Goal: Task Accomplishment & Management: Complete application form

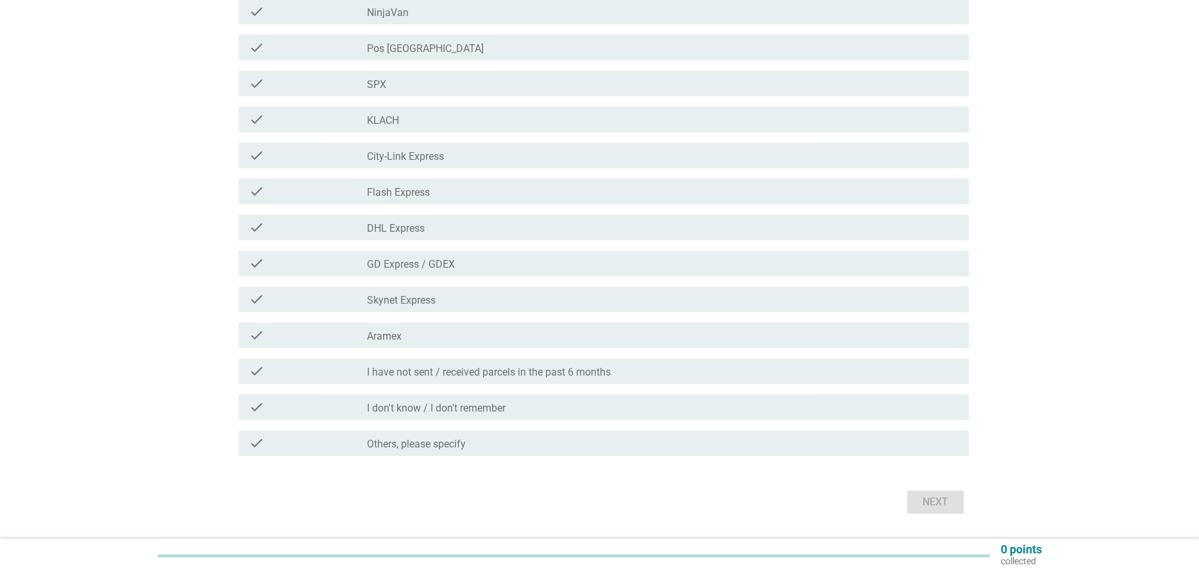
scroll to position [337, 0]
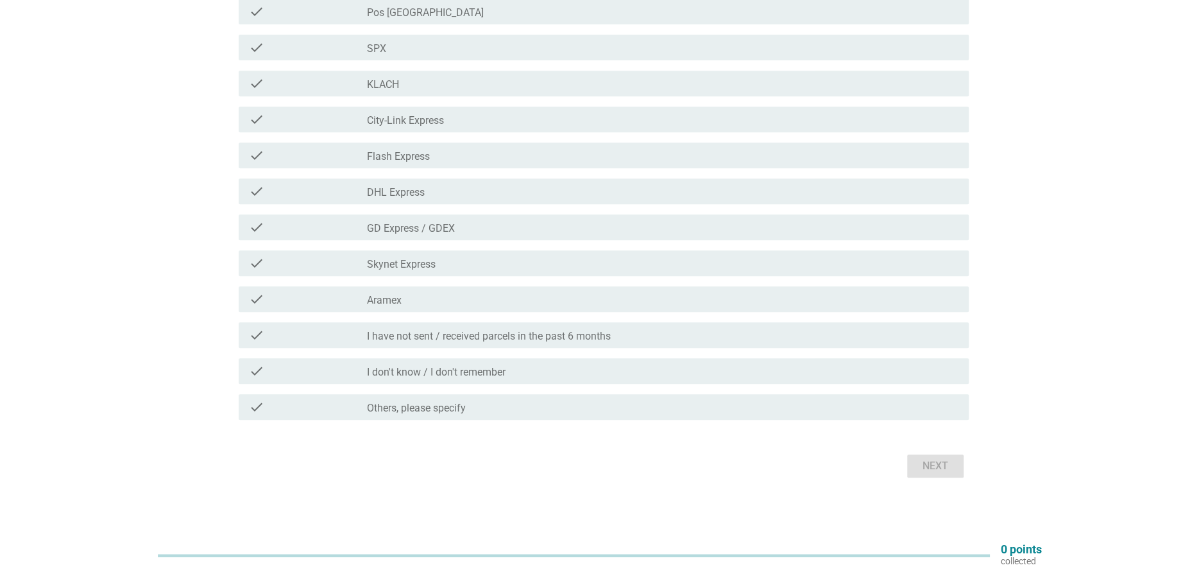
click at [935, 462] on div "Next" at bounding box center [600, 465] width 738 height 31
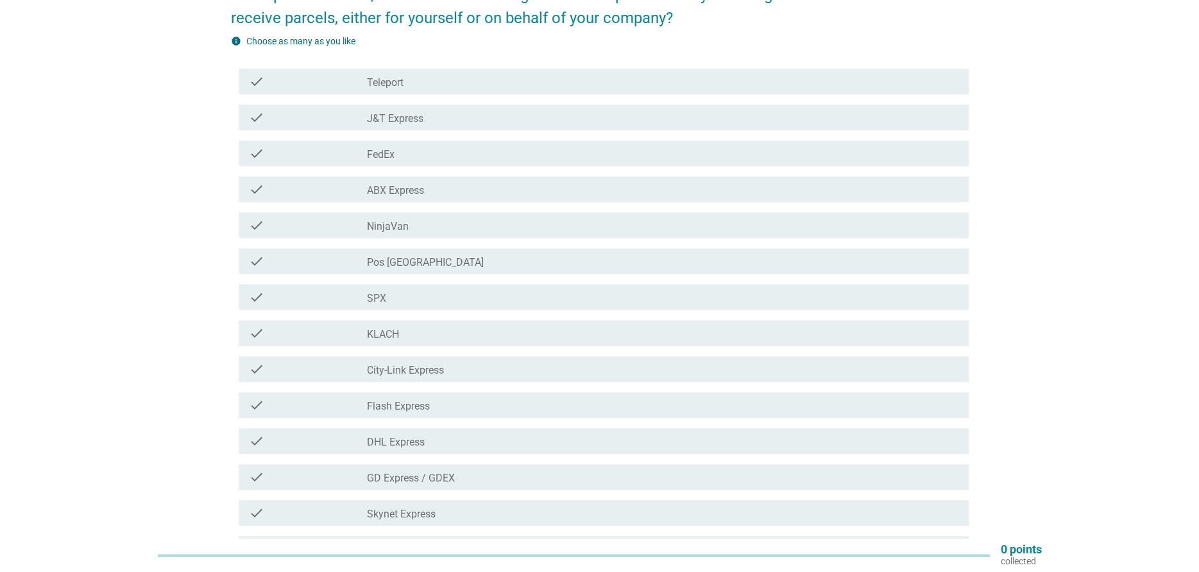
scroll to position [80, 0]
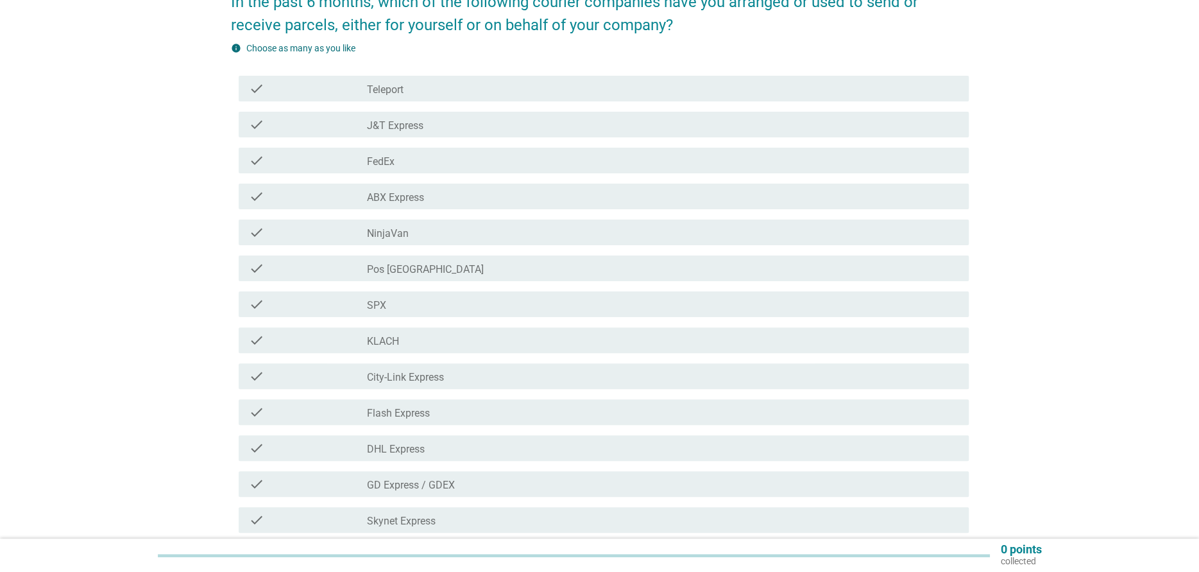
drag, startPoint x: 407, startPoint y: 130, endPoint x: 423, endPoint y: 127, distance: 16.2
click at [409, 130] on label "J&T Express" at bounding box center [395, 125] width 56 height 13
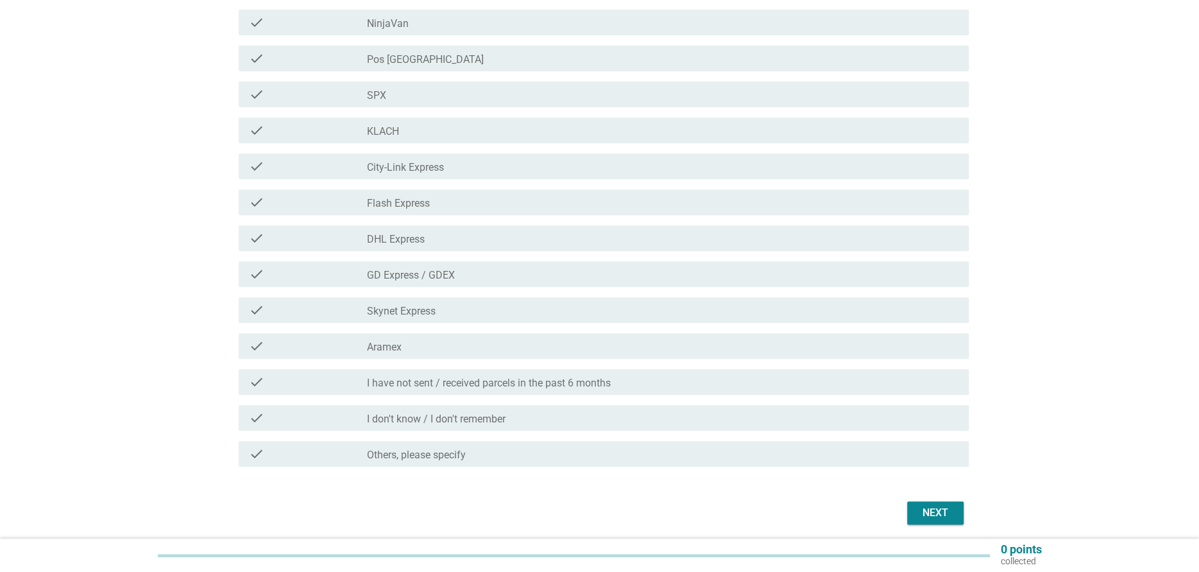
scroll to position [337, 0]
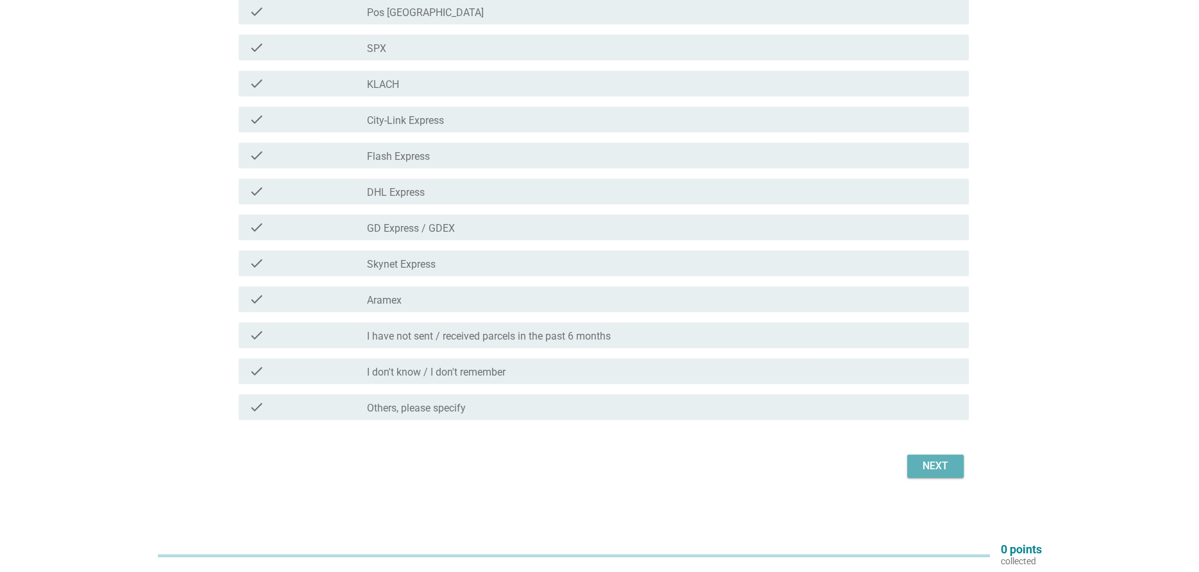
click at [948, 465] on div "Next" at bounding box center [935, 465] width 36 height 15
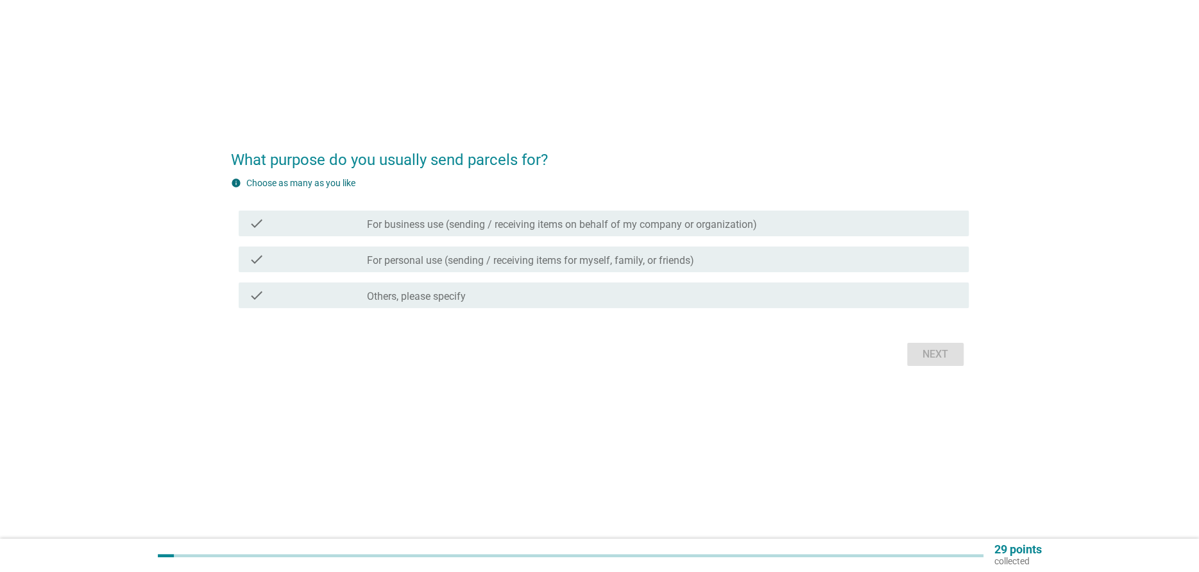
scroll to position [0, 0]
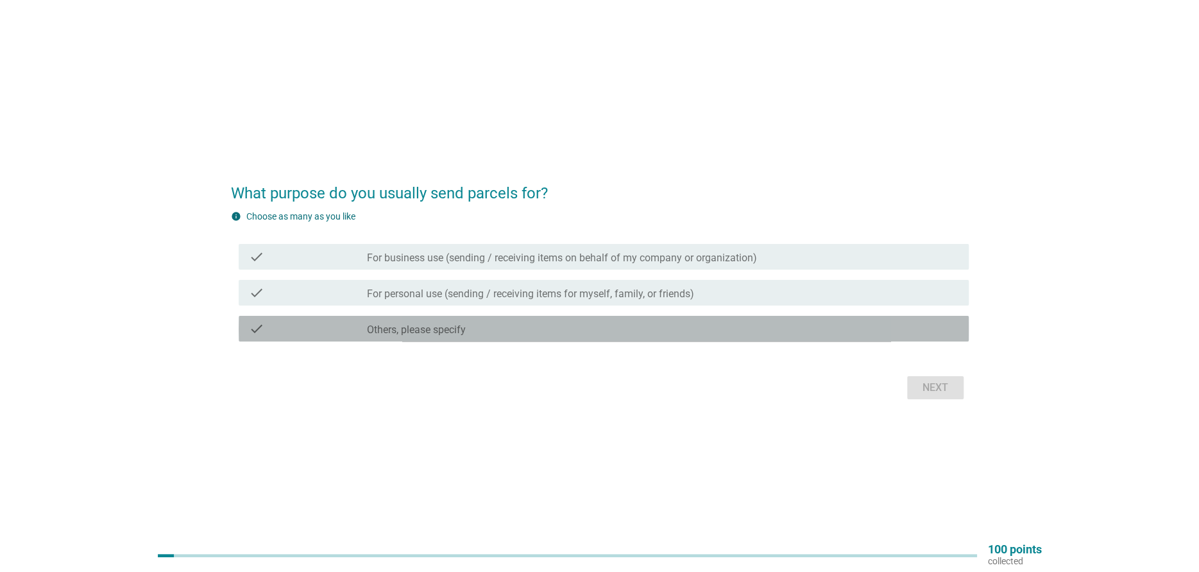
click at [505, 330] on div "check_box Others, please specify" at bounding box center [662, 328] width 591 height 15
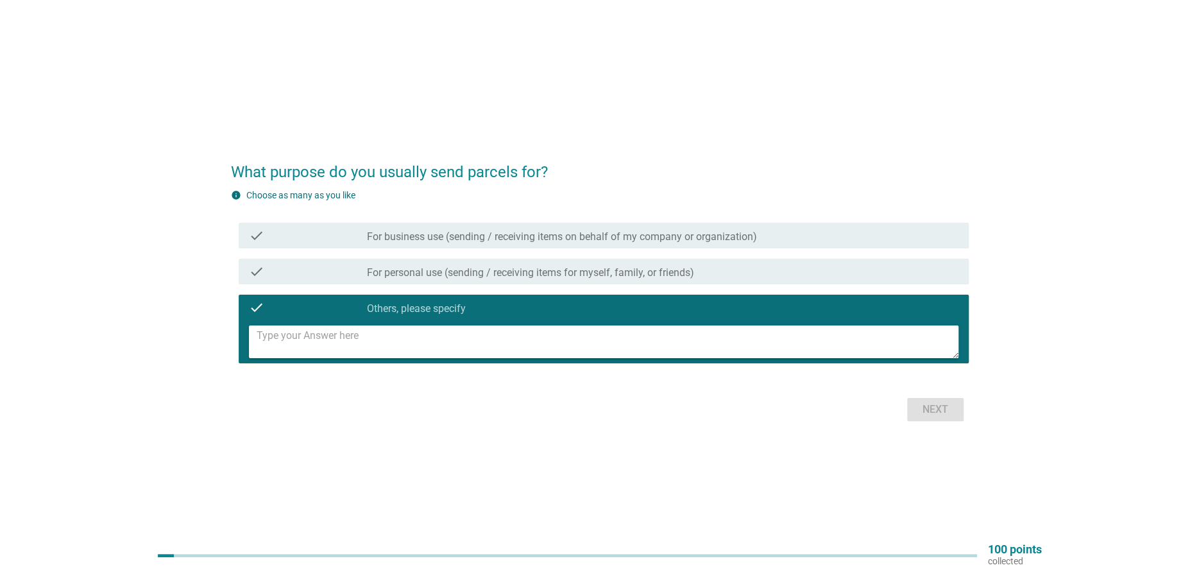
click at [425, 268] on label "For personal use (sending / receiving items for myself, family, or friends)" at bounding box center [530, 272] width 327 height 13
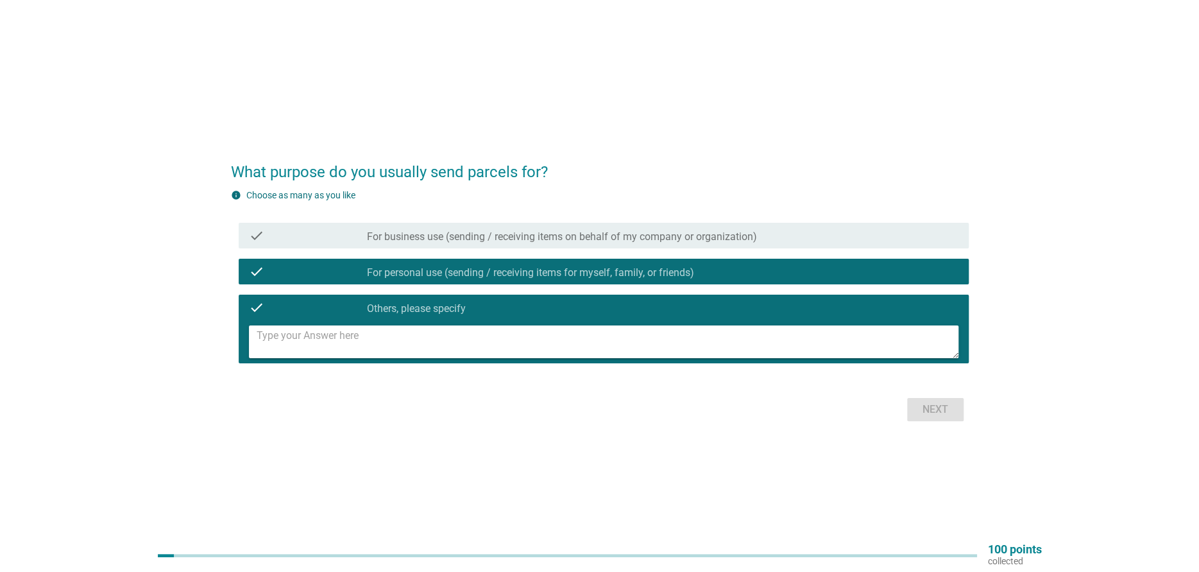
click at [942, 408] on div "Next" at bounding box center [600, 409] width 738 height 31
click at [315, 239] on div "check" at bounding box center [308, 235] width 118 height 15
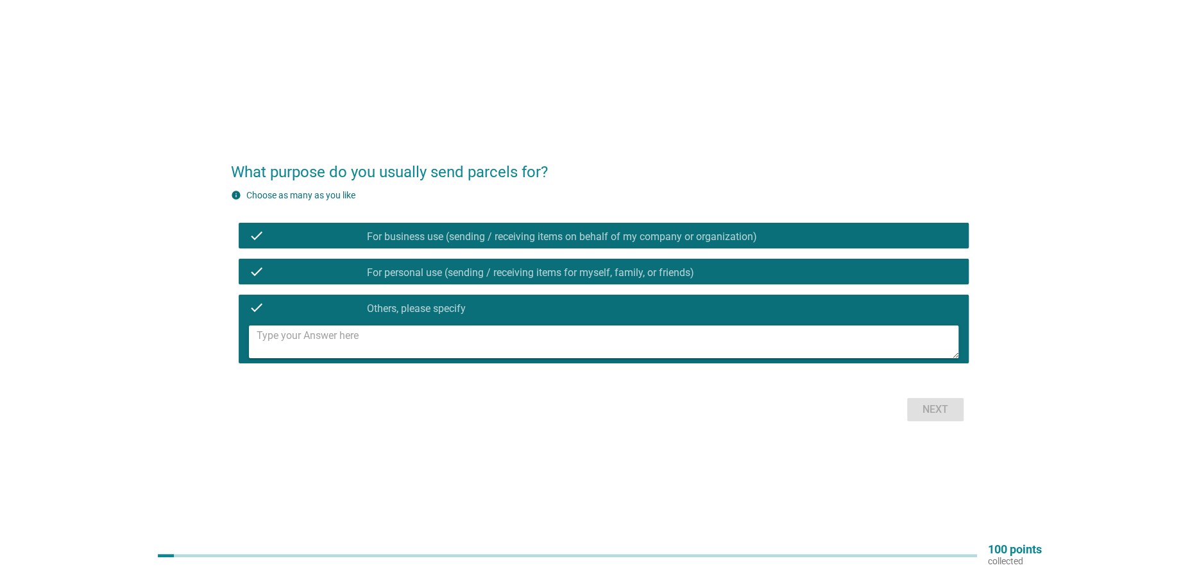
click at [939, 403] on div "Next" at bounding box center [600, 409] width 738 height 31
click at [267, 308] on div "check" at bounding box center [308, 307] width 118 height 15
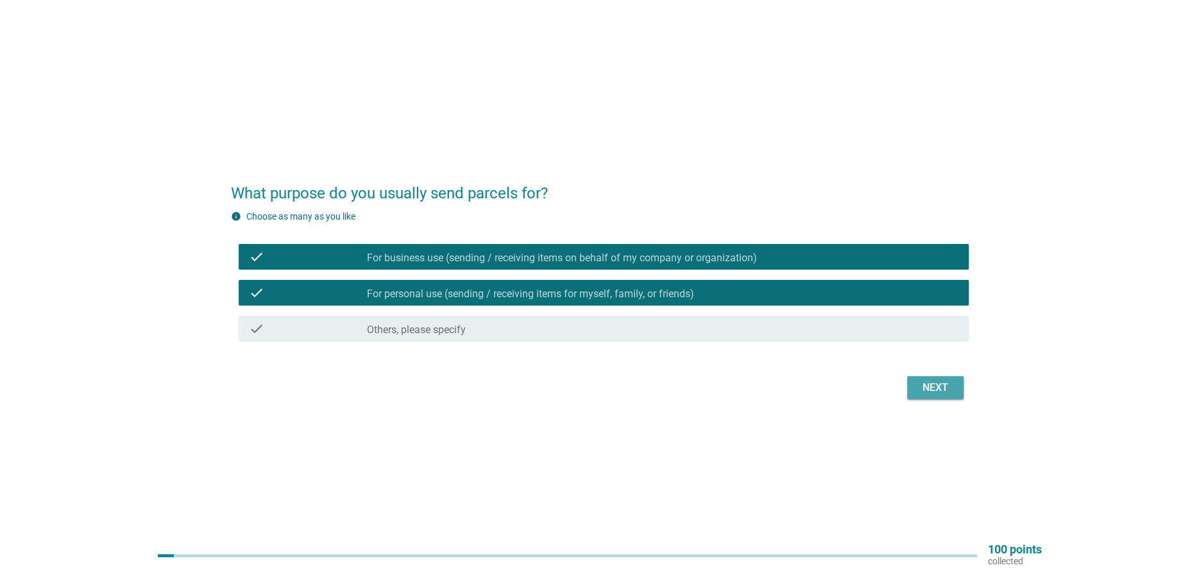
click at [946, 391] on div "Next" at bounding box center [935, 387] width 36 height 15
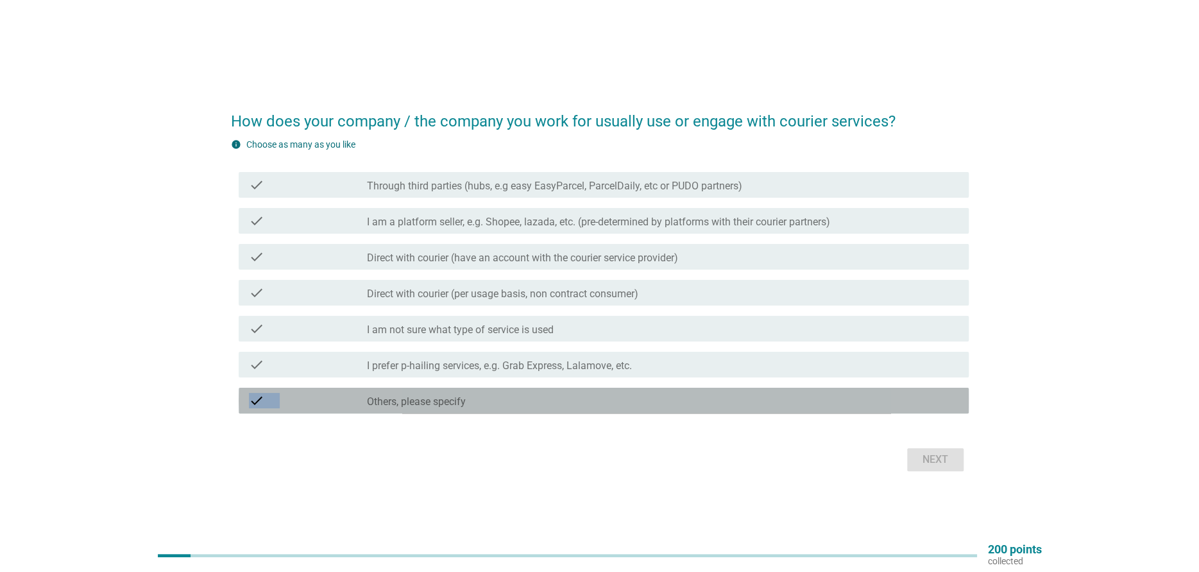
drag, startPoint x: 946, startPoint y: 391, endPoint x: 915, endPoint y: 409, distance: 35.1
click at [915, 409] on div "check check_box Others, please specify" at bounding box center [604, 400] width 730 height 26
